Goal: Task Accomplishment & Management: Use online tool/utility

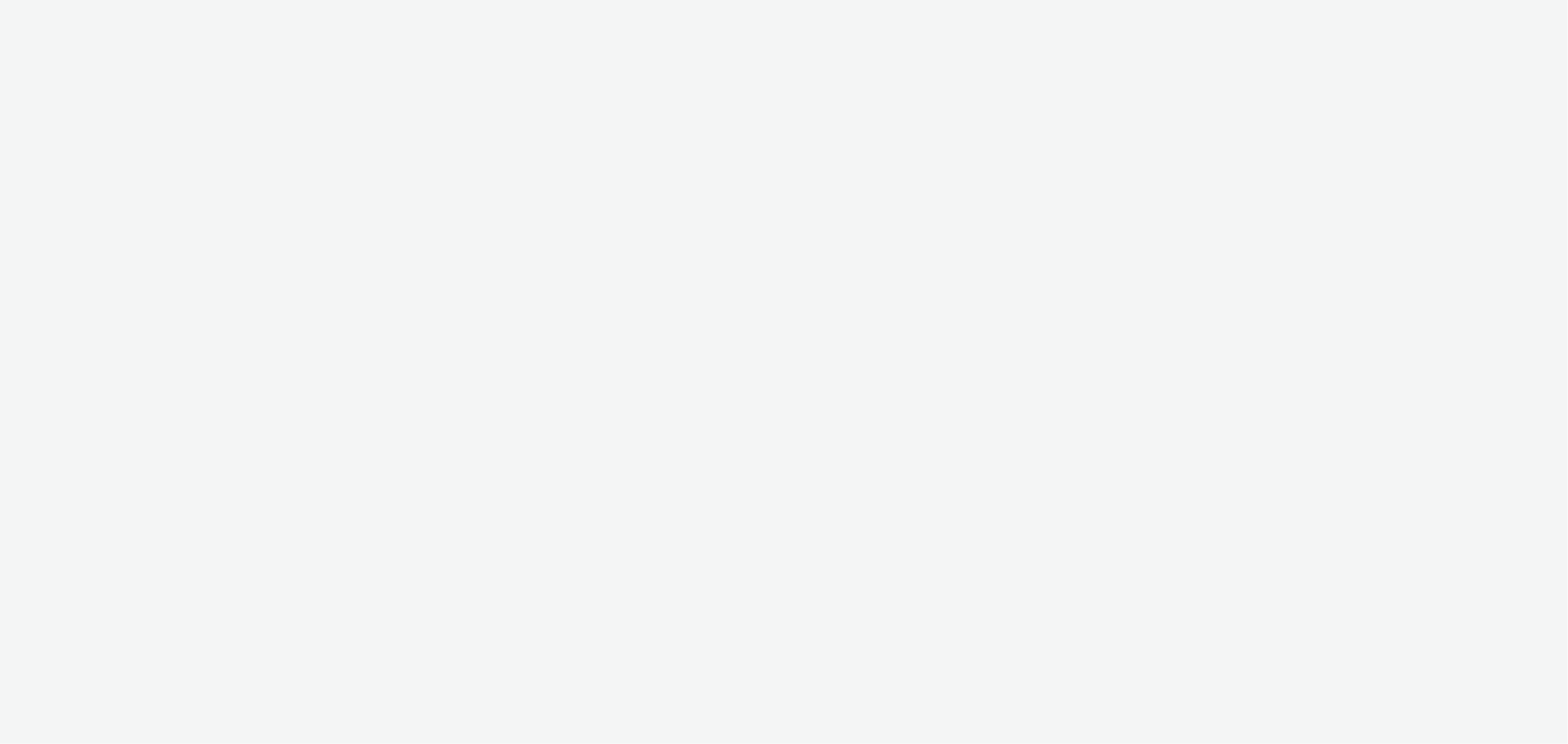
select select "b626f941-834b-427f-b453-0a2b95f57350"
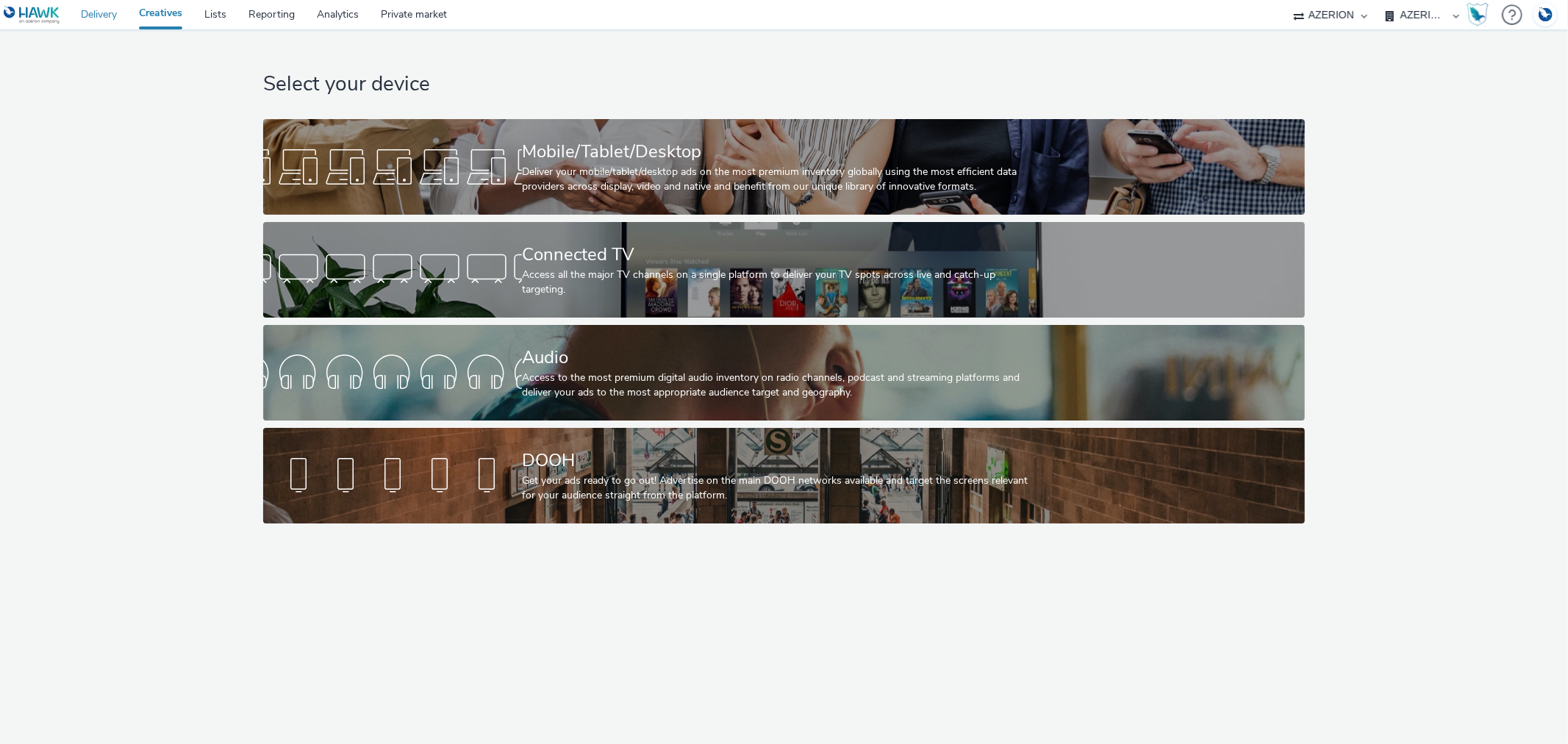
click at [90, 16] on link "Delivery" at bounding box center [99, 15] width 58 height 29
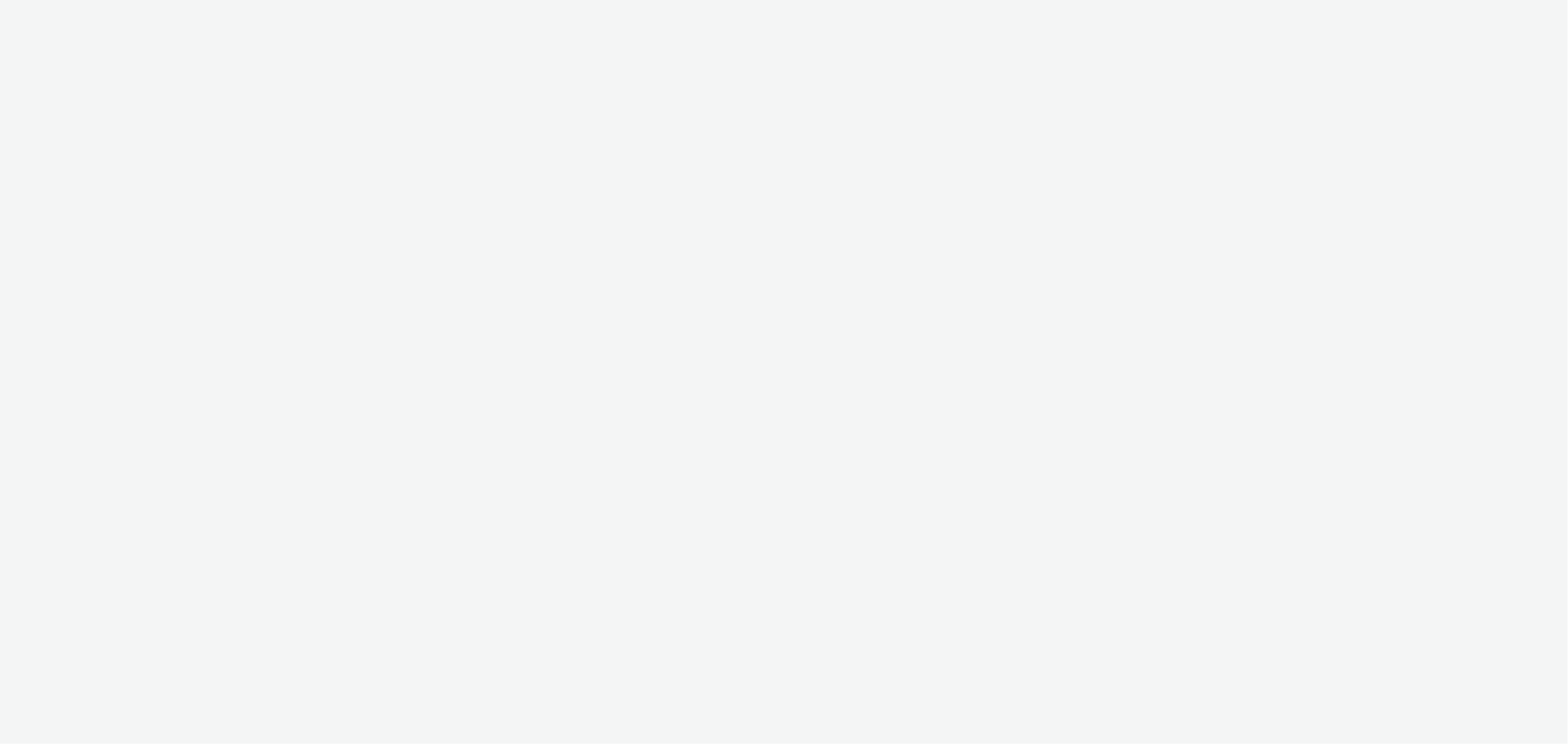
select select "b626f941-834b-427f-b453-0a2b95f57350"
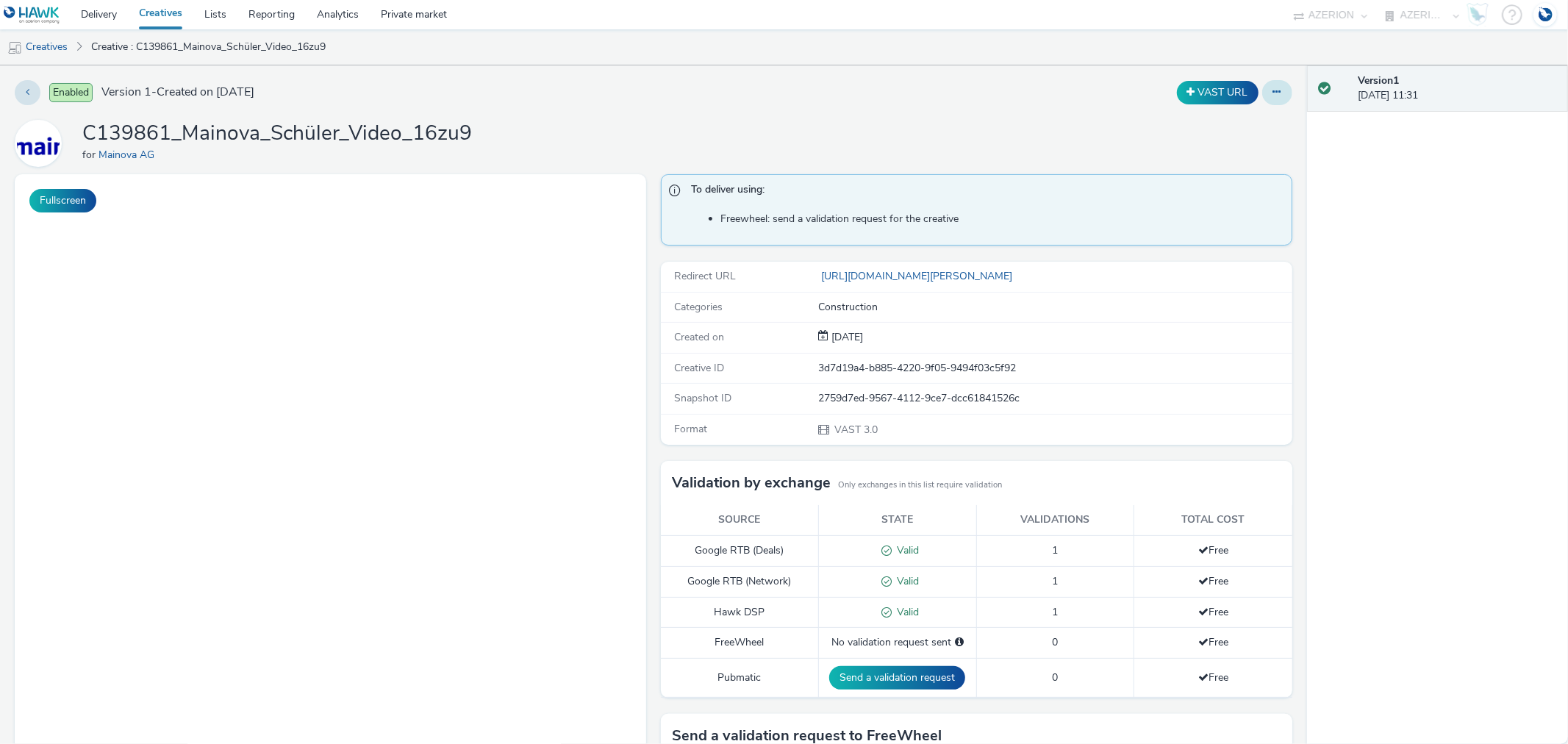
drag, startPoint x: 1264, startPoint y: 91, endPoint x: 1261, endPoint y: 101, distance: 10.4
click at [1273, 91] on icon at bounding box center [1277, 92] width 8 height 11
click at [1192, 121] on icon at bounding box center [1199, 121] width 14 height 11
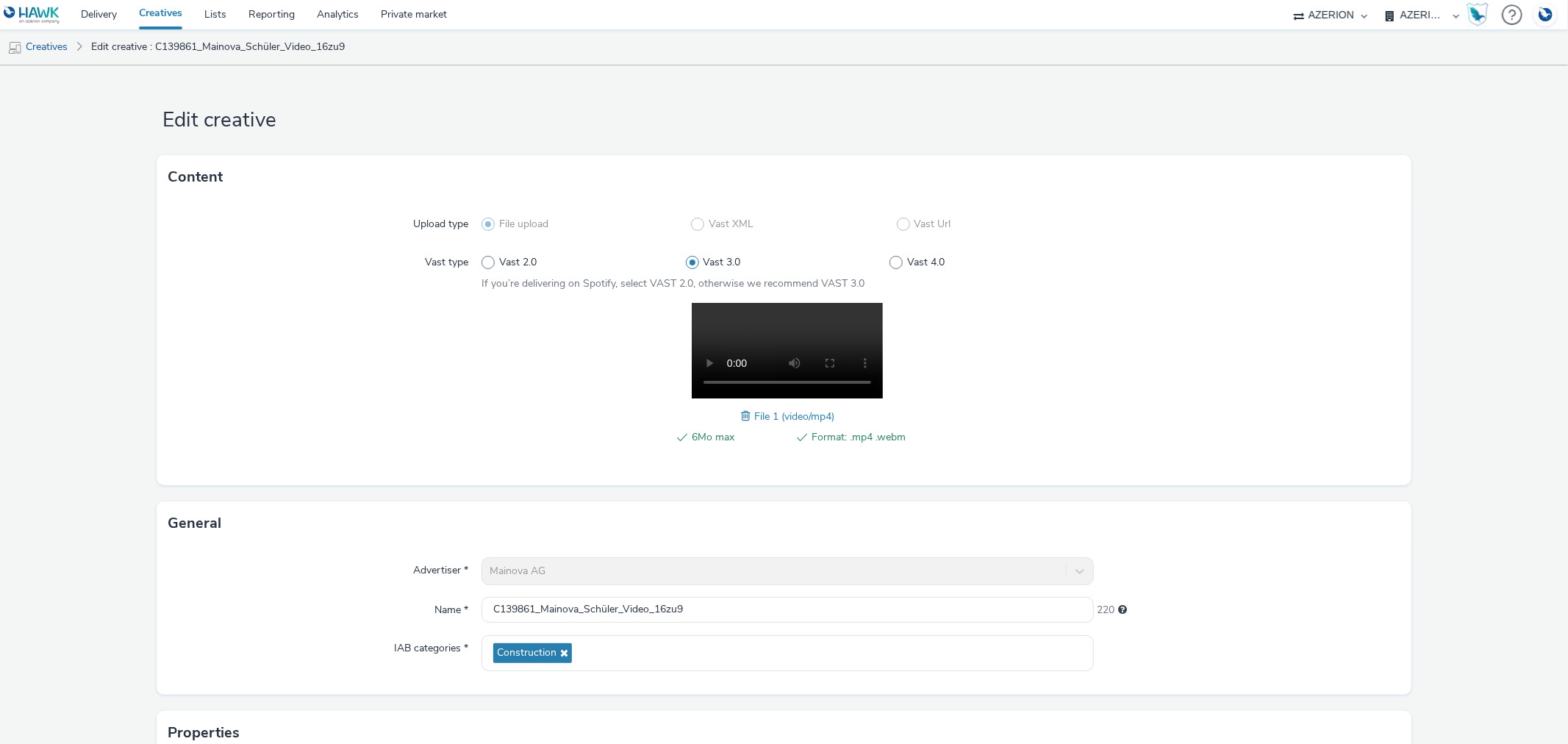
click at [741, 414] on span at bounding box center [747, 416] width 13 height 16
drag, startPoint x: 712, startPoint y: 418, endPoint x: 718, endPoint y: 412, distance: 8.5
click at [712, 418] on div "6Mo max Format: .mp4 .webm [PERSON_NAME]-Q3-008_16-9.mp4" at bounding box center [787, 381] width 612 height 158
click at [708, 409] on span at bounding box center [701, 416] width 13 height 16
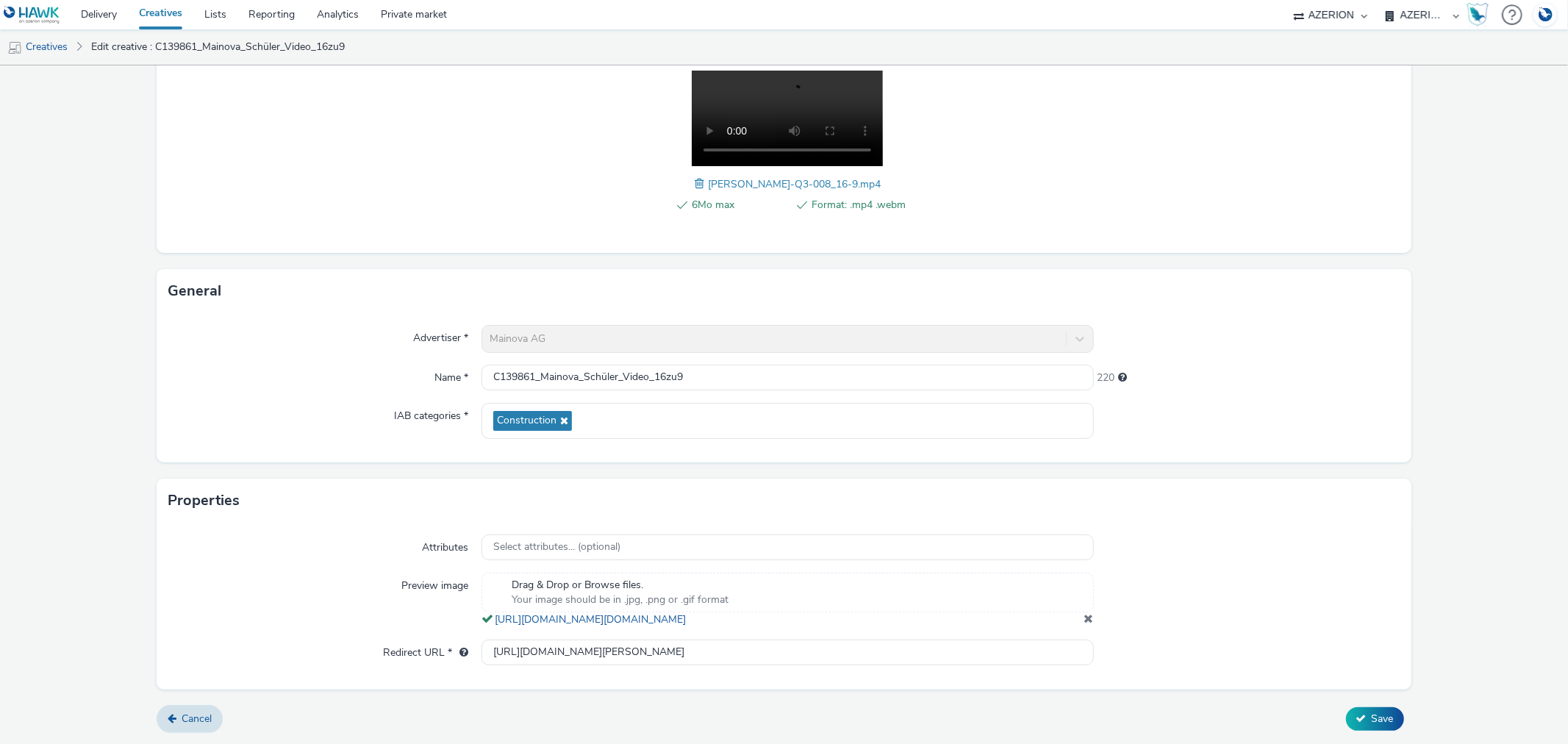
scroll to position [246, 0]
click at [1379, 720] on span "Save" at bounding box center [1382, 718] width 22 height 14
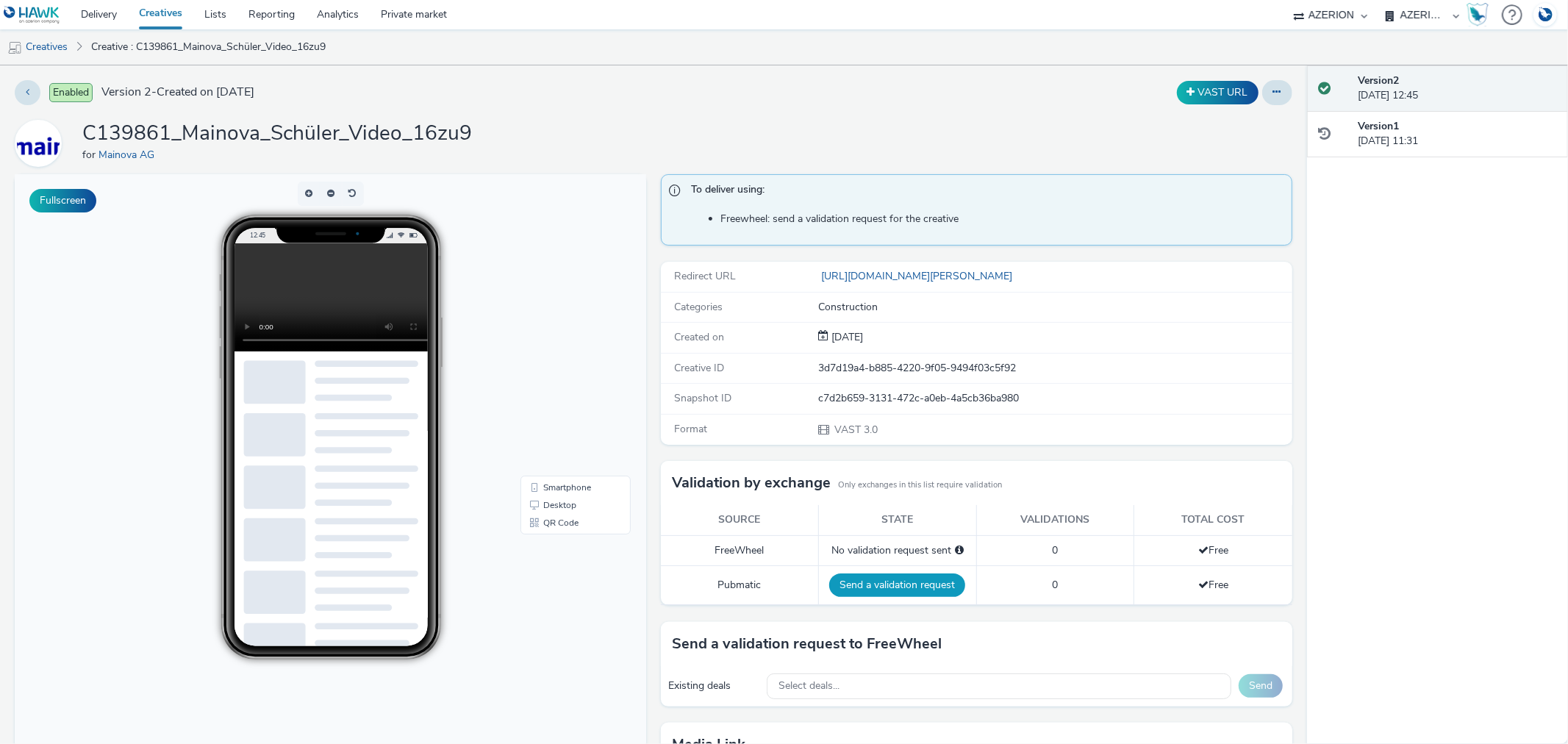
click at [894, 582] on button "Send a validation request" at bounding box center [898, 585] width 136 height 24
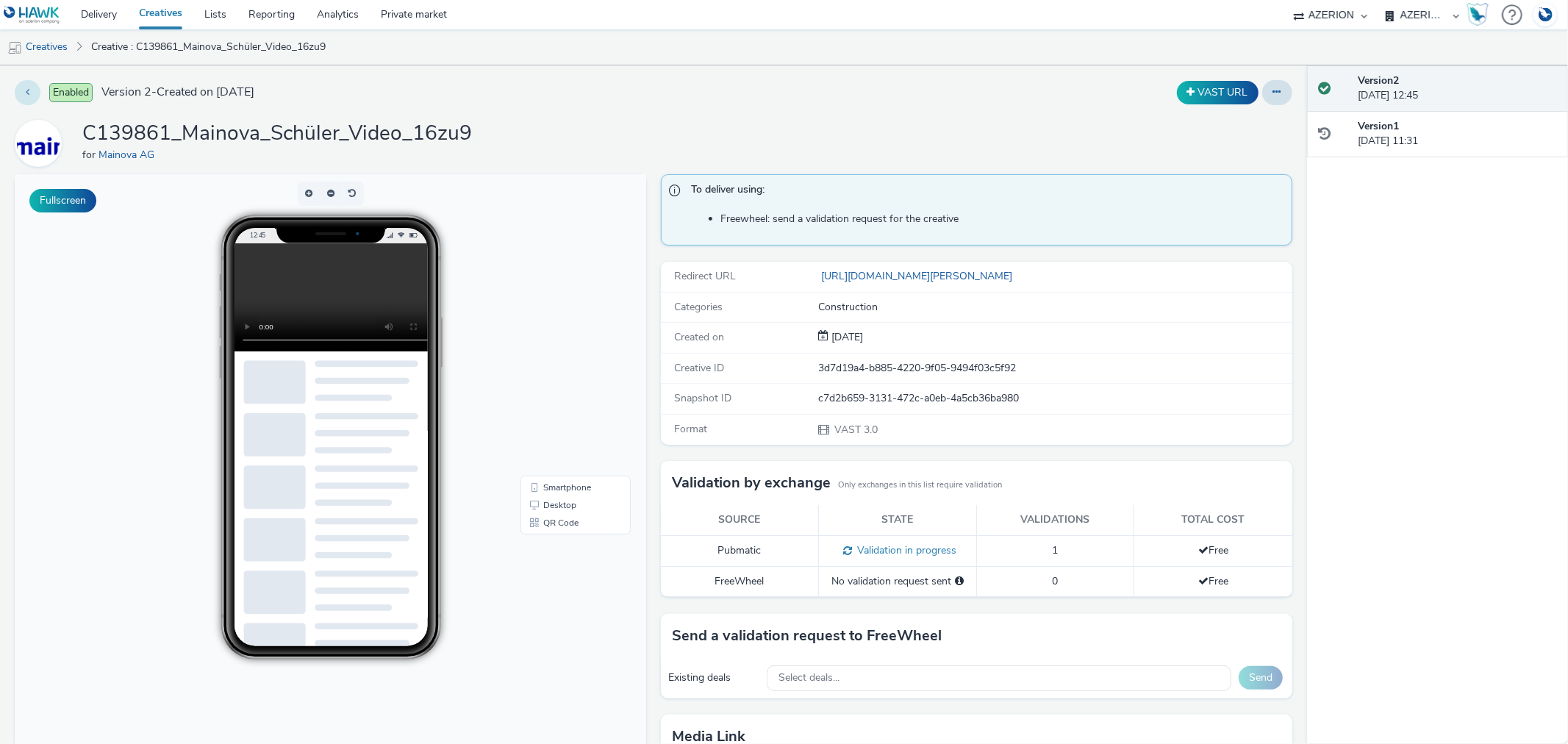
click at [22, 90] on button at bounding box center [28, 92] width 26 height 25
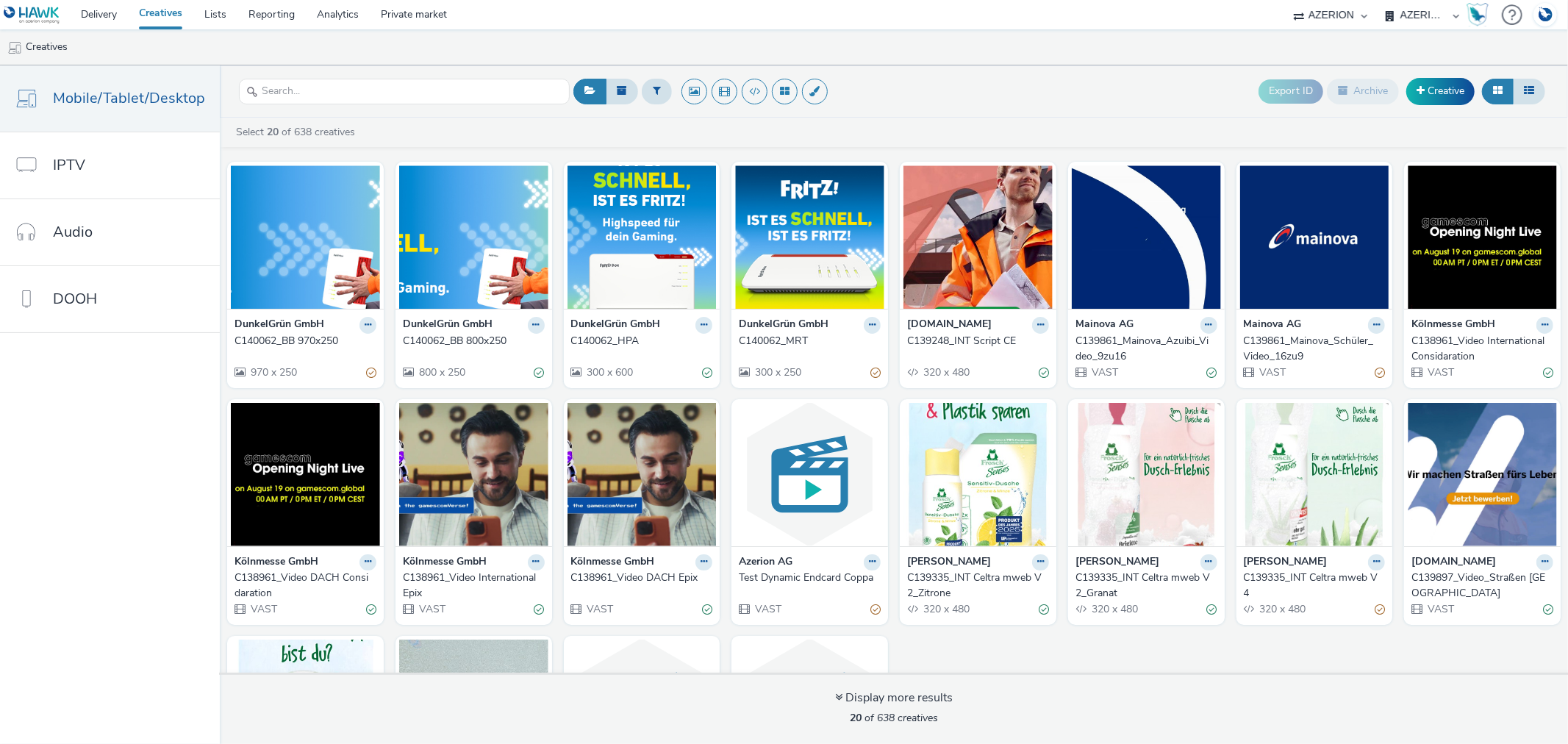
click at [1092, 333] on div "C139861_Mainova_Azuibi_Video_9zu16" at bounding box center [1144, 348] width 136 height 30
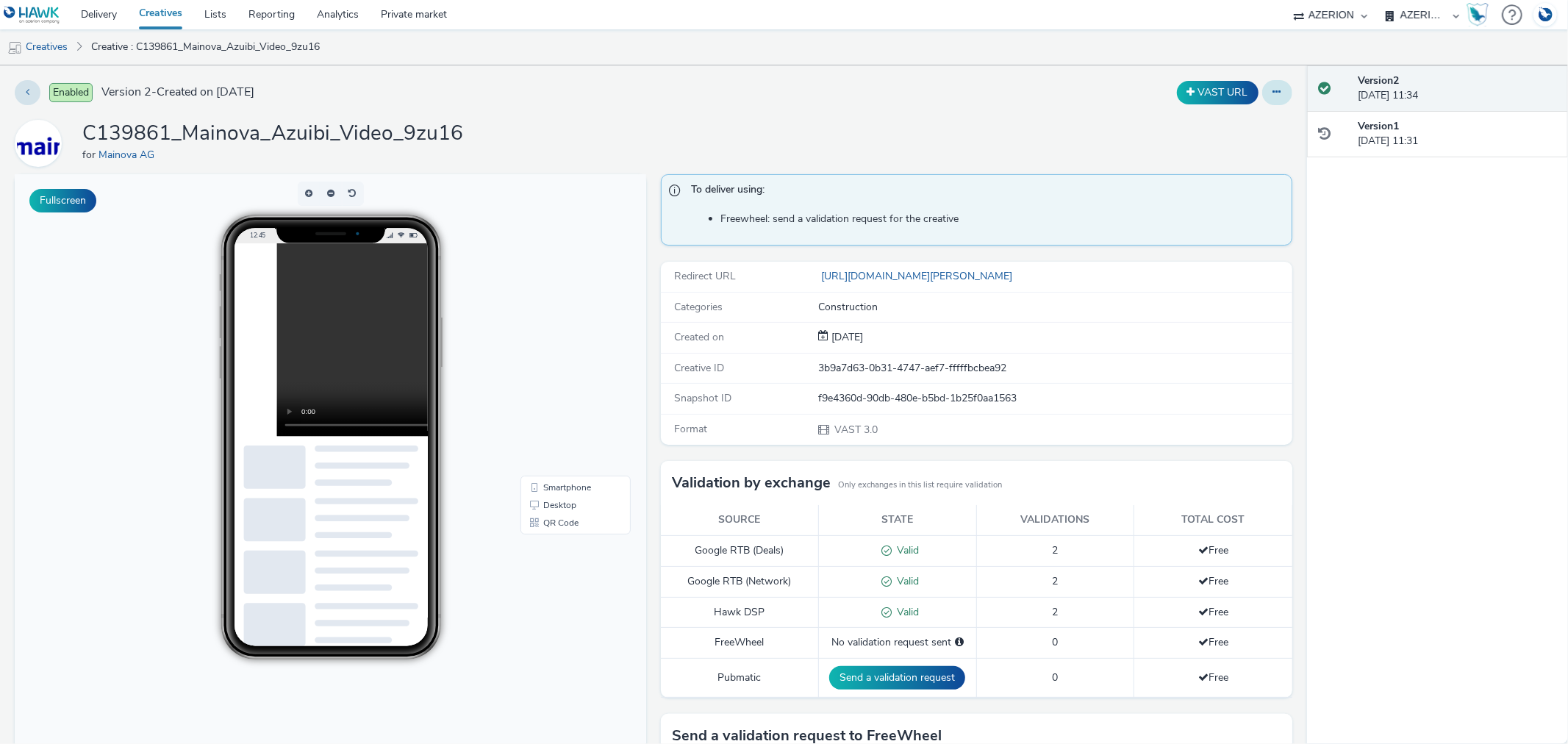
click at [1270, 84] on button at bounding box center [1277, 92] width 30 height 25
click at [1207, 121] on link "Edit" at bounding box center [1238, 122] width 110 height 29
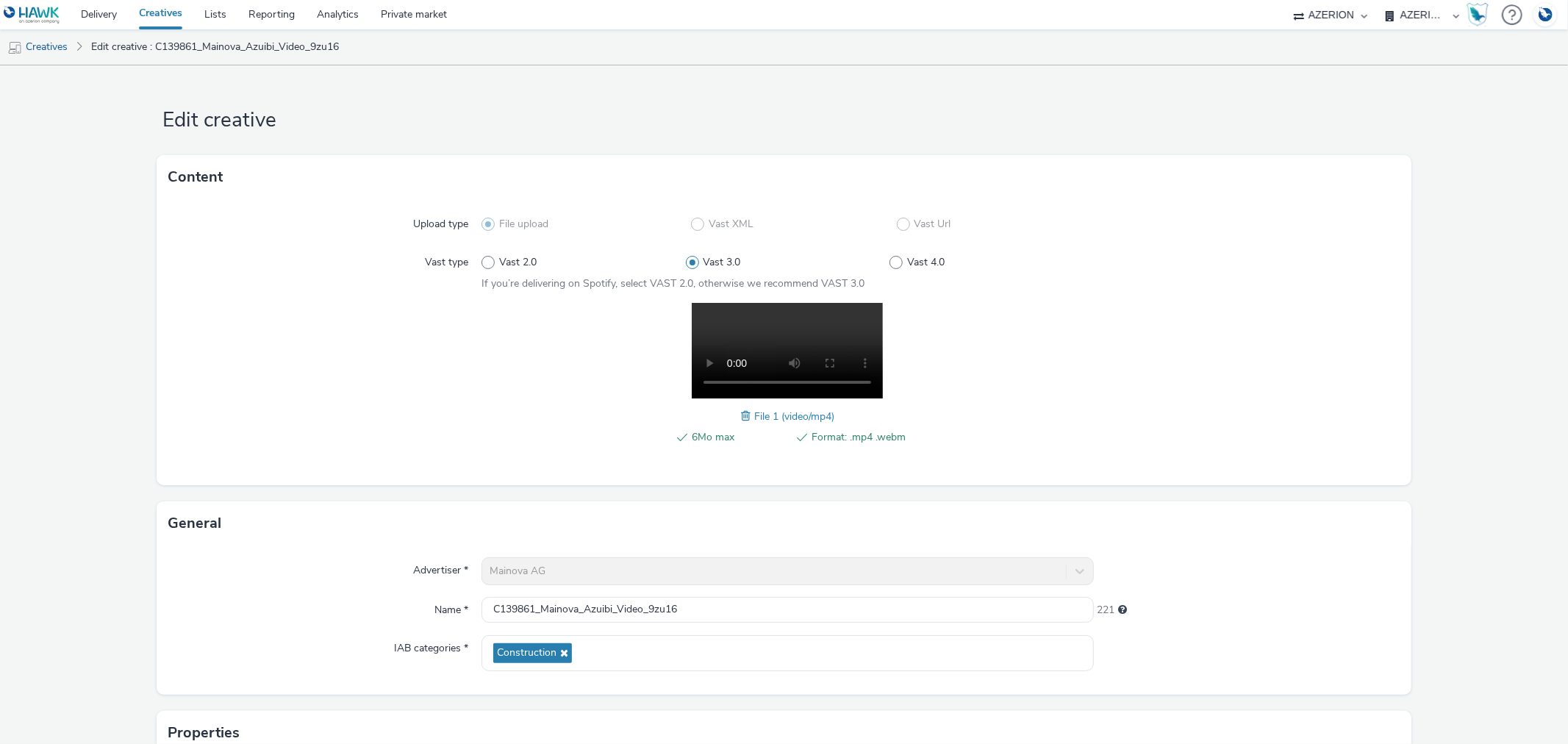
click at [741, 415] on span at bounding box center [747, 416] width 13 height 16
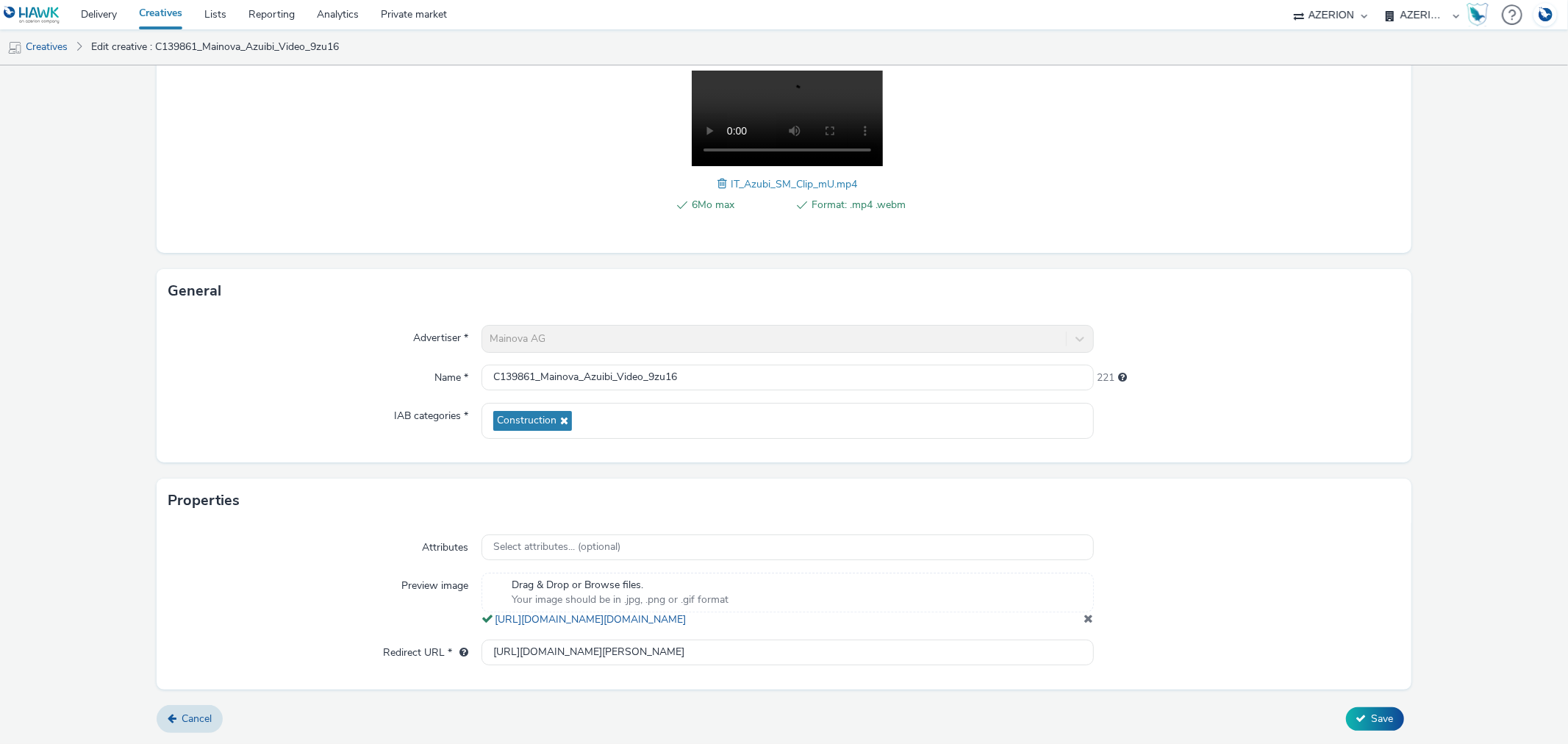
scroll to position [246, 0]
click at [1372, 717] on span "Save" at bounding box center [1382, 718] width 22 height 14
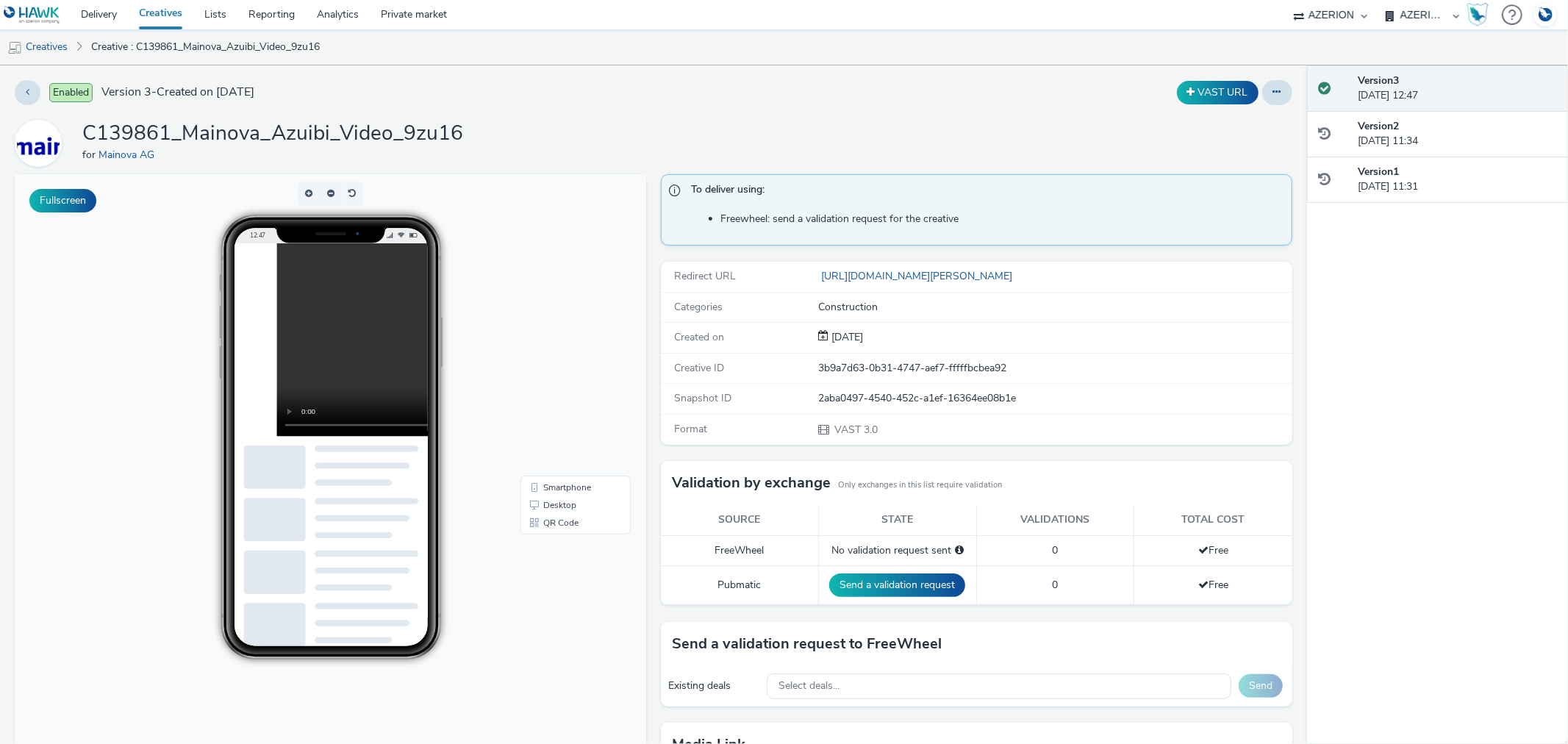
click at [882, 598] on td "Send a validation request" at bounding box center [897, 586] width 158 height 39
click at [875, 576] on button "Send a validation request" at bounding box center [898, 585] width 136 height 24
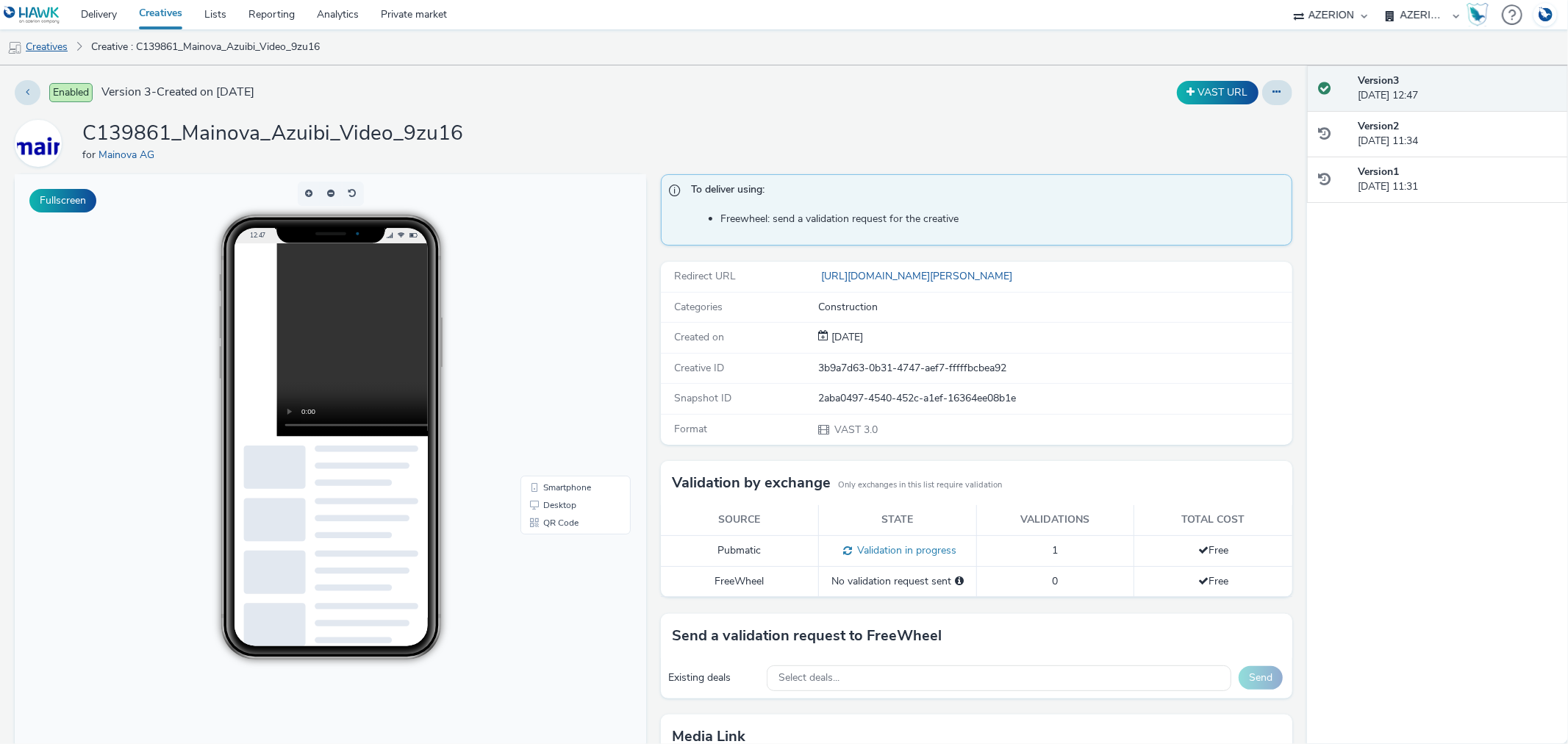
click at [56, 45] on link "Creatives" at bounding box center [37, 46] width 75 height 35
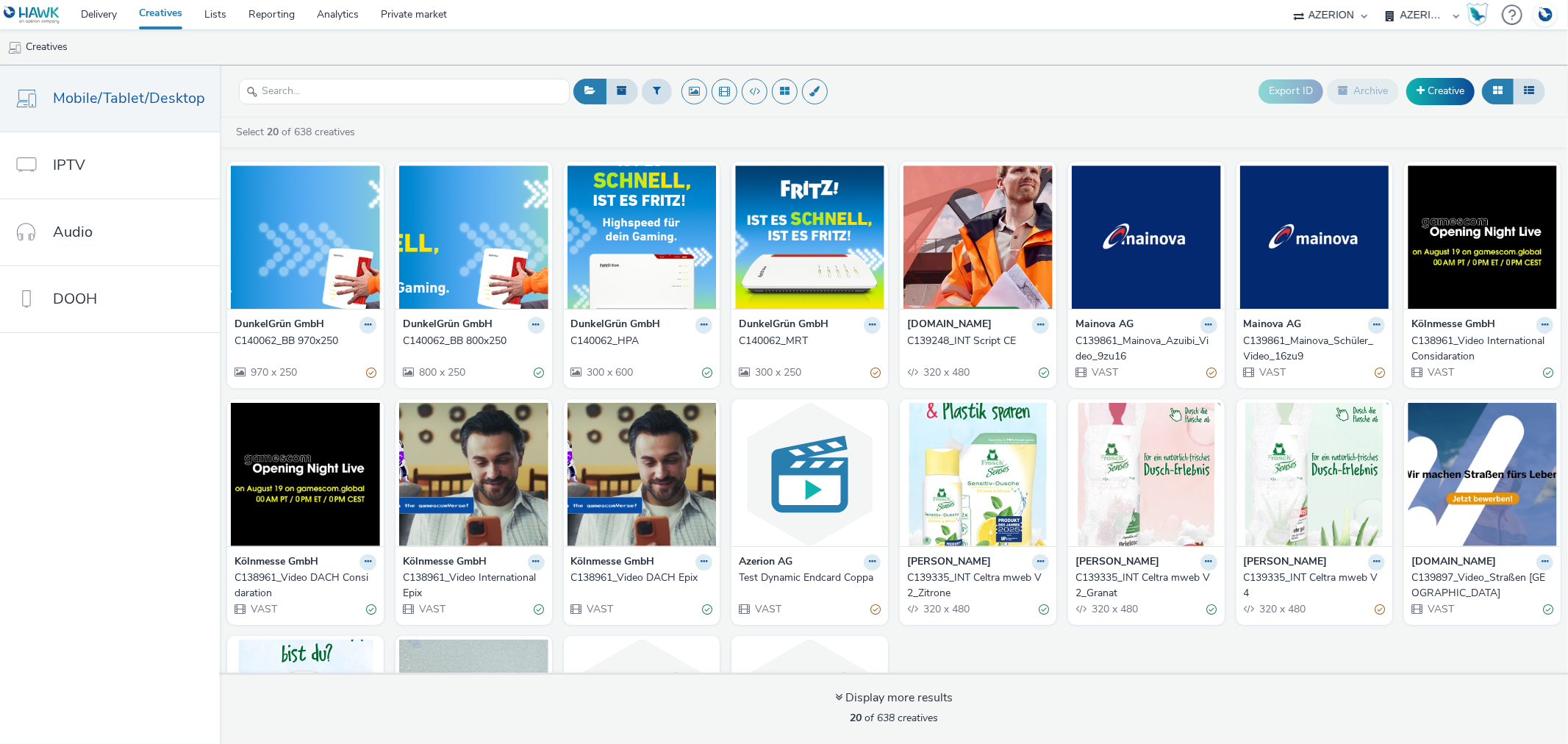
click at [1288, 350] on div "C139861_Mainova_Schüler_Video_16zu9" at bounding box center [1312, 348] width 136 height 30
